Goal: Navigation & Orientation: Find specific page/section

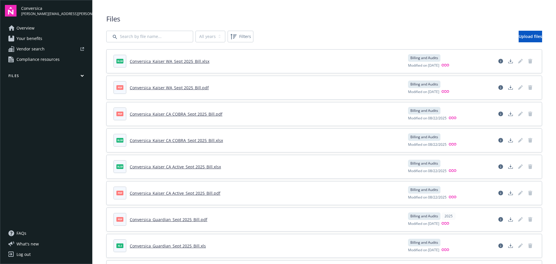
scroll to position [1216, 0]
